Goal: Complete application form

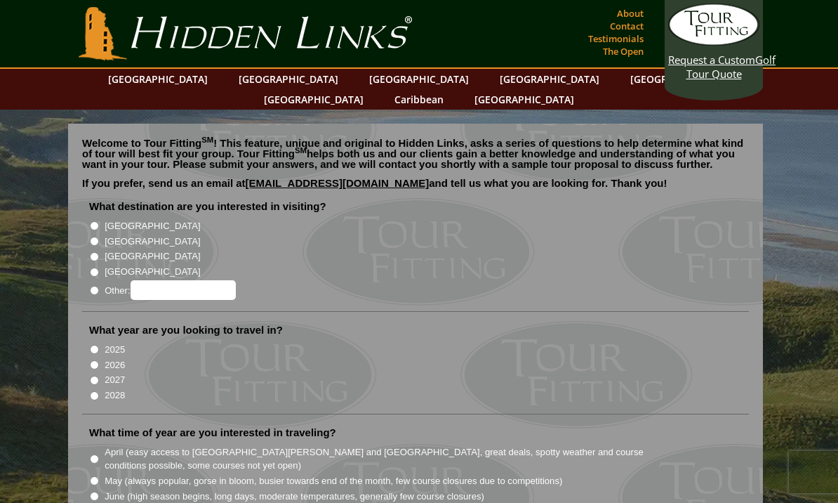
click at [100, 218] on li "[GEOGRAPHIC_DATA]" at bounding box center [421, 225] width 664 height 15
click at [95, 221] on input "[GEOGRAPHIC_DATA]" at bounding box center [94, 225] width 9 height 9
radio input "true"
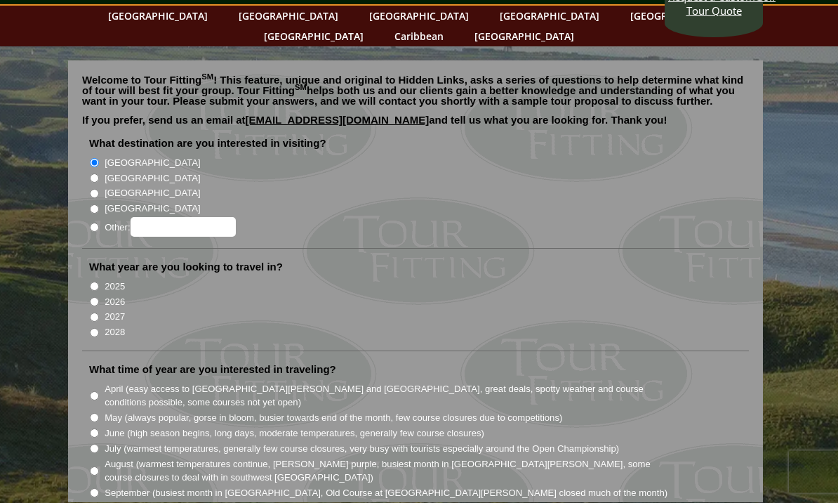
scroll to position [121, 0]
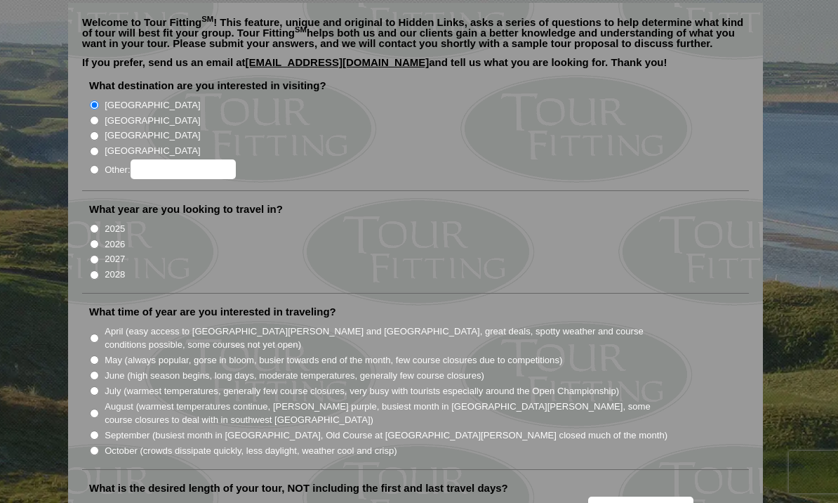
click at [99, 255] on input "2027" at bounding box center [94, 259] width 9 height 9
radio input "true"
click at [94, 446] on input "October (crowds dissipate quickly, less daylight, weather cool and crisp)" at bounding box center [94, 450] width 9 height 9
radio input "true"
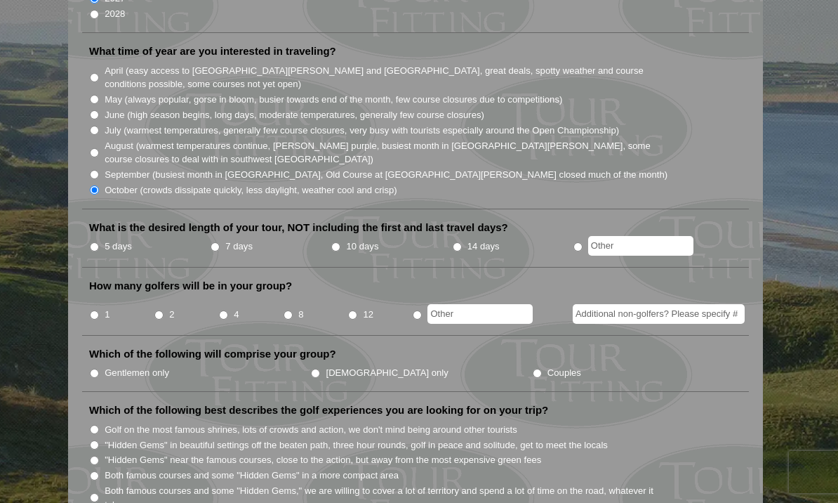
scroll to position [418, 0]
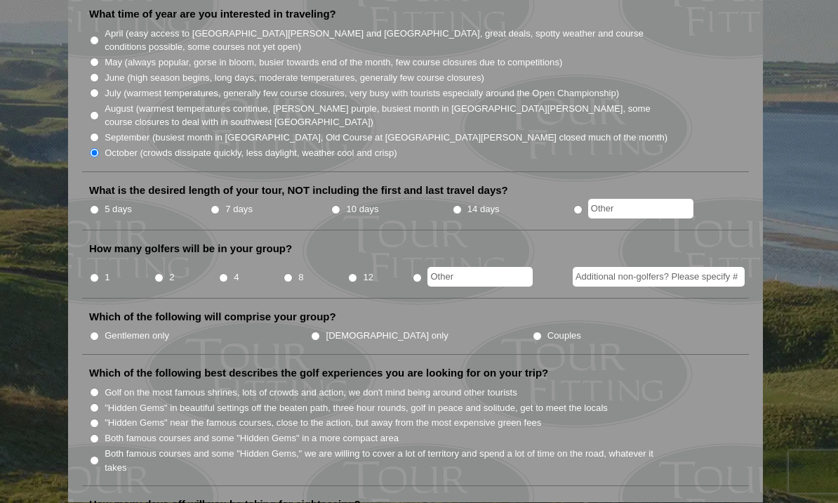
click at [94, 206] on input "5 days" at bounding box center [94, 210] width 9 height 9
radio input "true"
click at [291, 274] on input "8" at bounding box center [288, 278] width 9 height 9
radio input "true"
click at [96, 332] on input "Gentlemen only" at bounding box center [94, 336] width 9 height 9
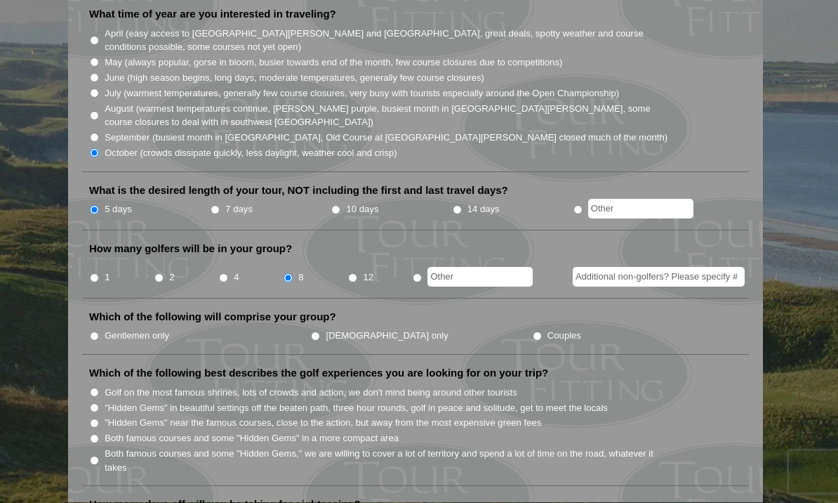
radio input "true"
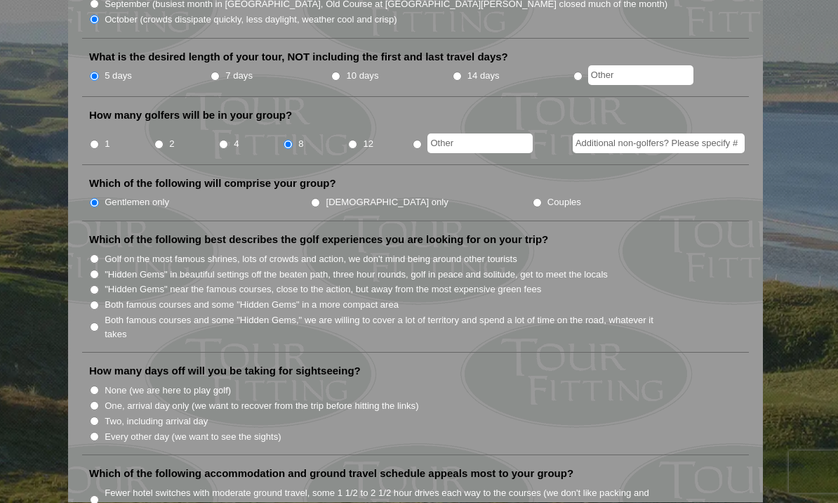
scroll to position [552, 0]
click at [97, 300] on input "Both famous courses and some "Hidden Gems" in a more compact area" at bounding box center [94, 304] width 9 height 9
radio input "true"
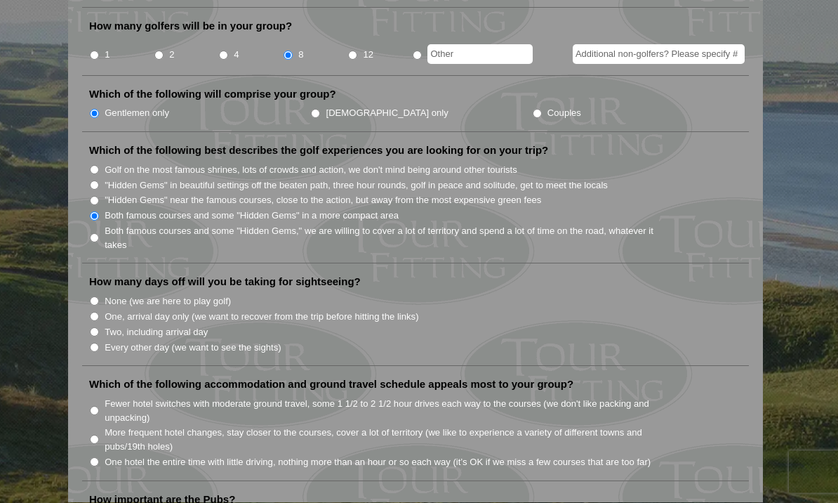
scroll to position [666, 0]
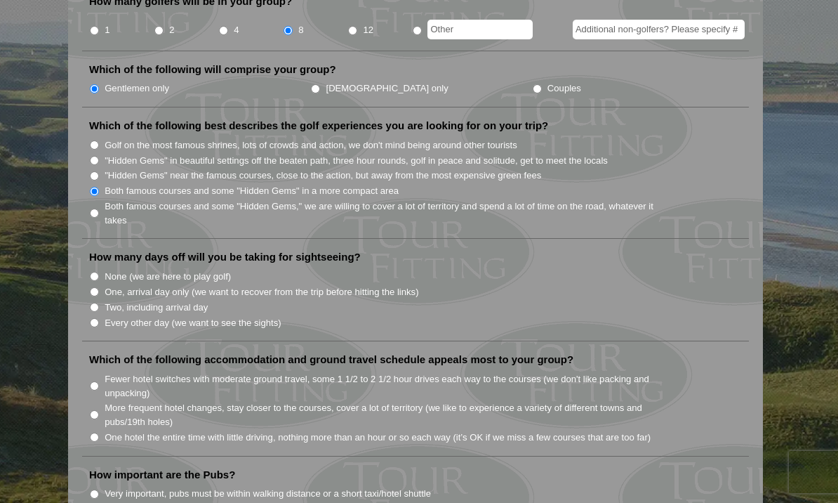
click at [91, 272] on input "None (we are here to play golf)" at bounding box center [94, 276] width 9 height 9
radio input "true"
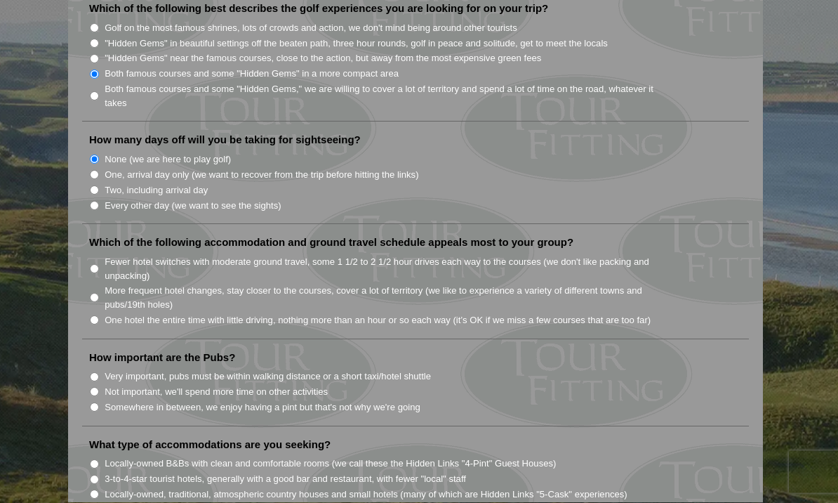
scroll to position [784, 0]
click at [95, 263] on input "Fewer hotel switches with moderate ground travel, some 1 1/2 to 2 1/2 hour driv…" at bounding box center [94, 267] width 9 height 9
radio input "true"
click at [95, 371] on input "Very important, pubs must be within walking distance or a short taxi/hotel shut…" at bounding box center [94, 375] width 9 height 9
radio input "true"
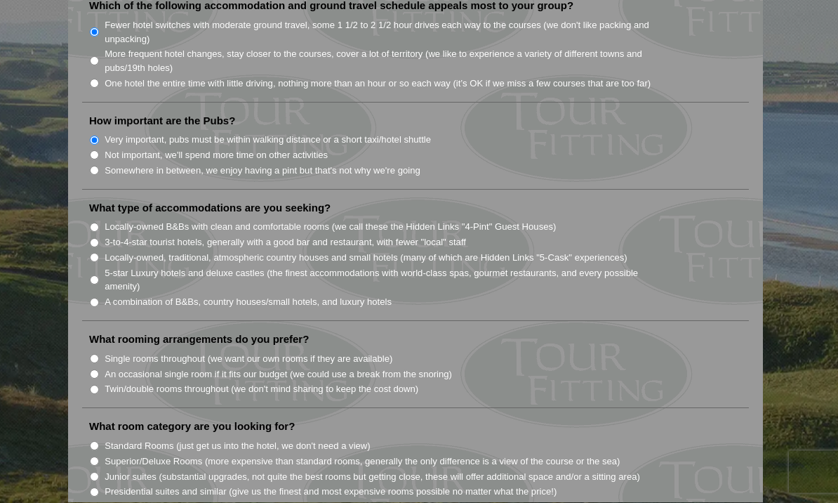
scroll to position [1020, 0]
click at [94, 384] on input "Twin/double rooms throughout (we don't mind sharing to keep the cost down)" at bounding box center [94, 388] width 9 height 9
radio input "true"
click at [94, 297] on input "A combination of B&Bs, country houses/small hotels, and luxury hotels" at bounding box center [94, 301] width 9 height 9
radio input "true"
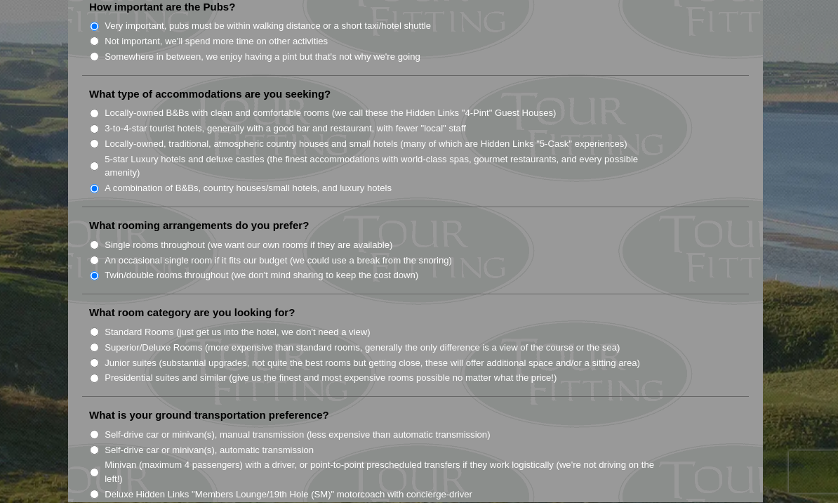
scroll to position [1152, 0]
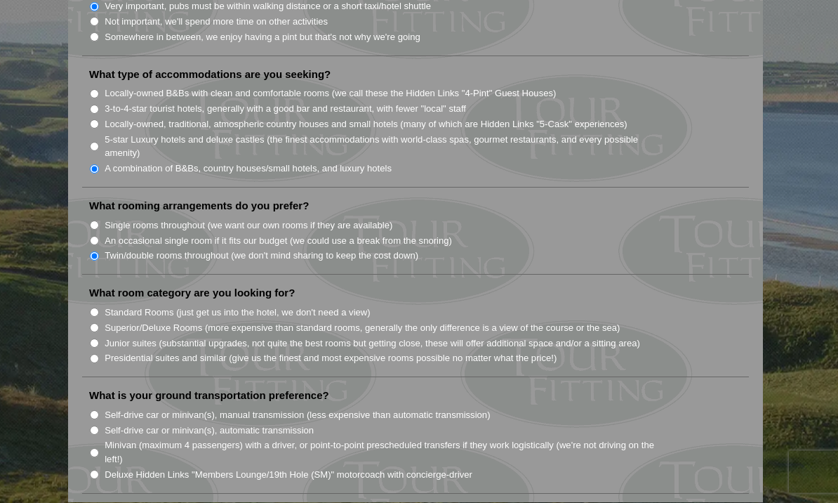
click at [94, 308] on input "Standard Rooms (just get us into the hotel, we don't need a view)" at bounding box center [94, 312] width 9 height 9
radio input "true"
click at [95, 449] on input "Minivan (maximum 4 passengers) with a driver, or point-to-point prescheduled tr…" at bounding box center [94, 453] width 9 height 9
radio input "true"
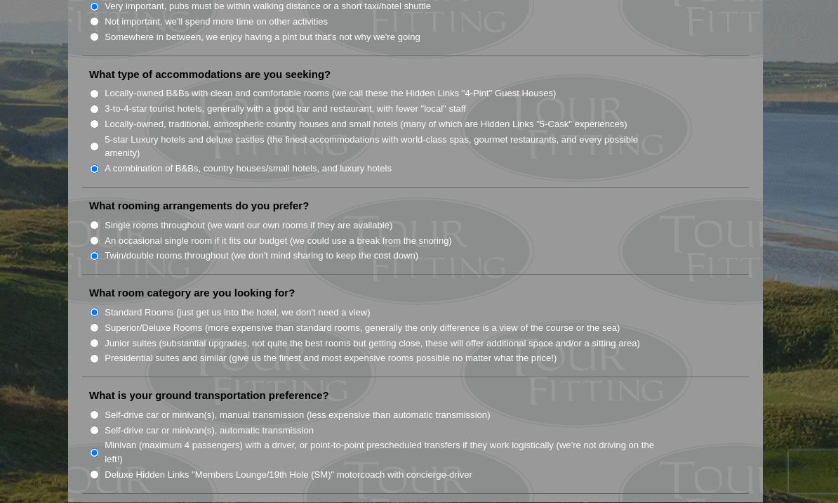
radio input "true"
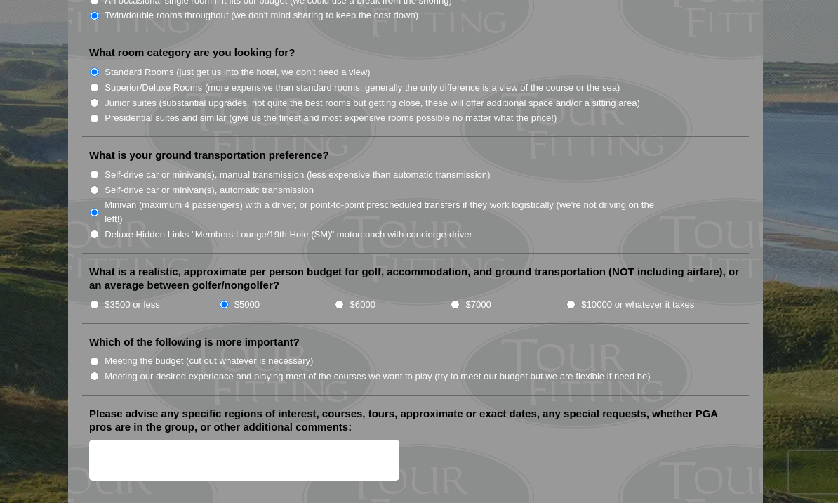
scroll to position [1401, 0]
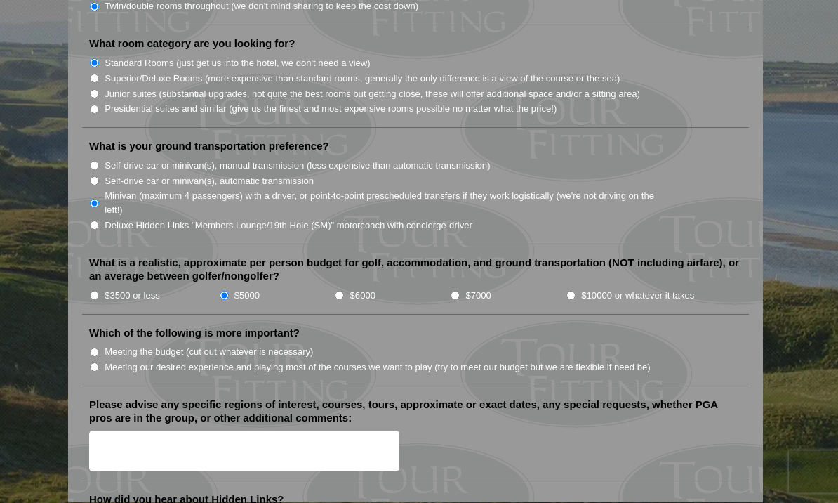
click at [95, 363] on input "Meeting our desired experience and playing most of the courses we want to play …" at bounding box center [94, 367] width 9 height 9
radio input "true"
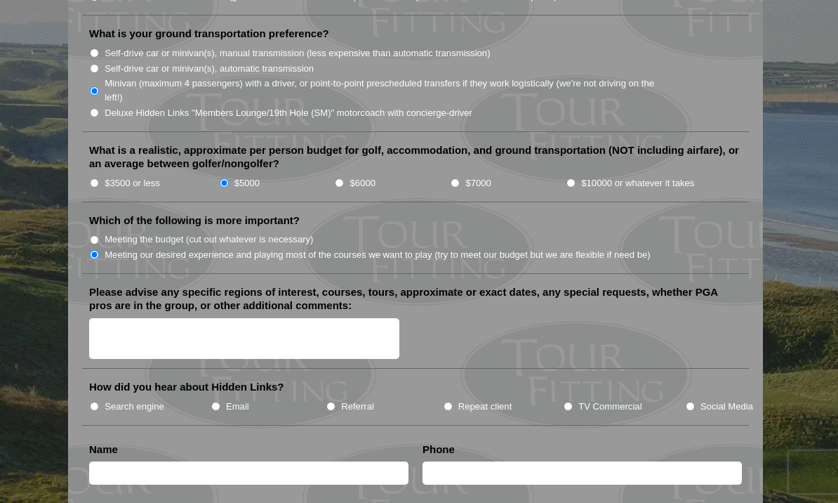
scroll to position [1516, 0]
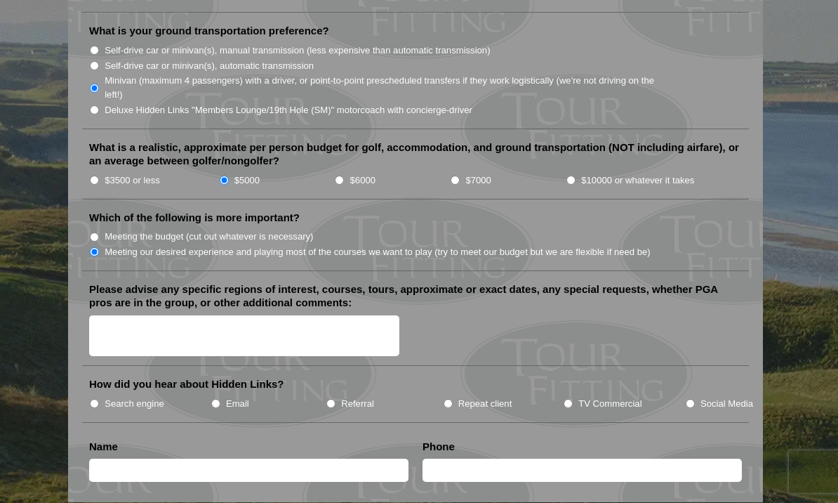
click at [567, 399] on input "TV Commercial" at bounding box center [568, 403] width 9 height 9
radio input "true"
click at [188, 316] on textarea "Please advise any specific regions of interest, courses, tours, approximate or …" at bounding box center [244, 336] width 310 height 41
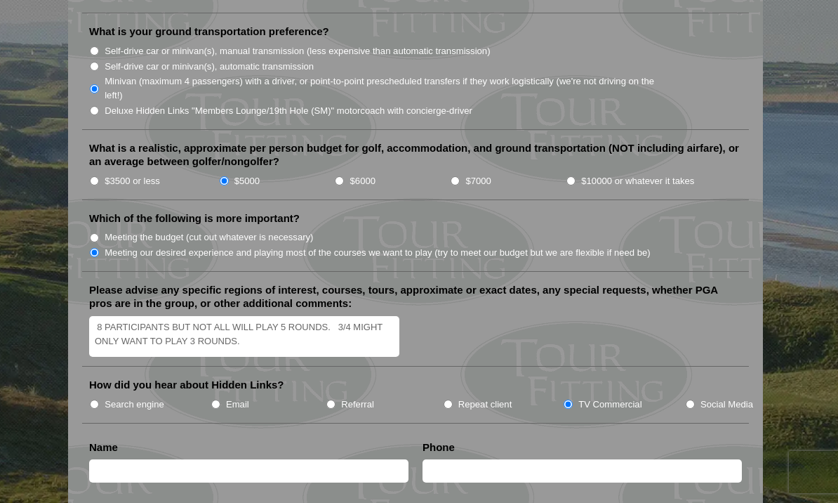
click at [345, 316] on textarea "8 PARTICIPANTS BUT NOT ALL WILL PLAY 5 ROUNDS. 3/4 MIGHT ONLY WANT TO PLAY 3 RO…" at bounding box center [244, 336] width 310 height 41
click at [344, 316] on textarea "8 PARTICIPANTS BUT NOT ALL WILL PLAY 5 ROUNDS. 3/4 MIGHT ONLY WANT TO PLAY 3 RO…" at bounding box center [244, 336] width 310 height 41
type textarea "8 PARTICIPANTS BUT NOT ALL WILL PLAY 5 ROUNDS. HALF THE GROUP MIGHT ONLY WANT T…"
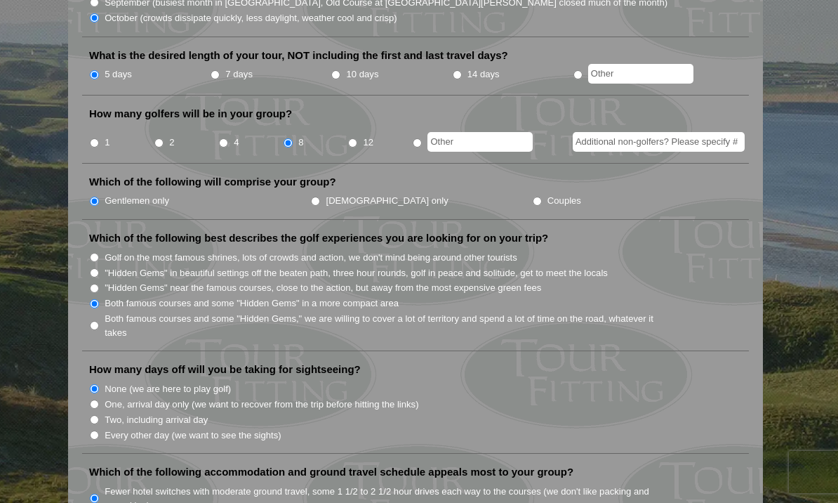
scroll to position [553, 0]
